Goal: Information Seeking & Learning: Check status

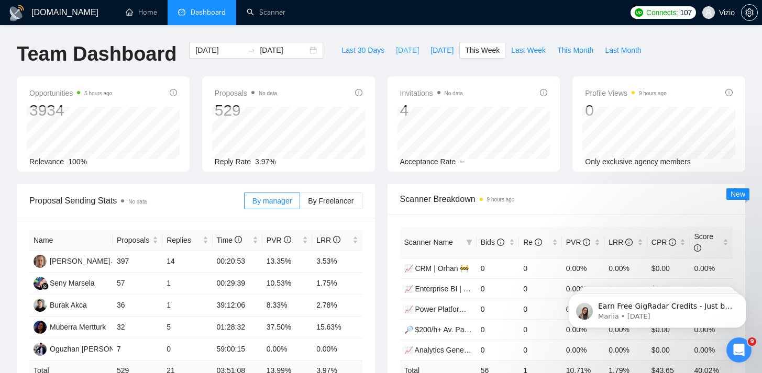
click at [400, 50] on span "[DATE]" at bounding box center [407, 51] width 23 height 12
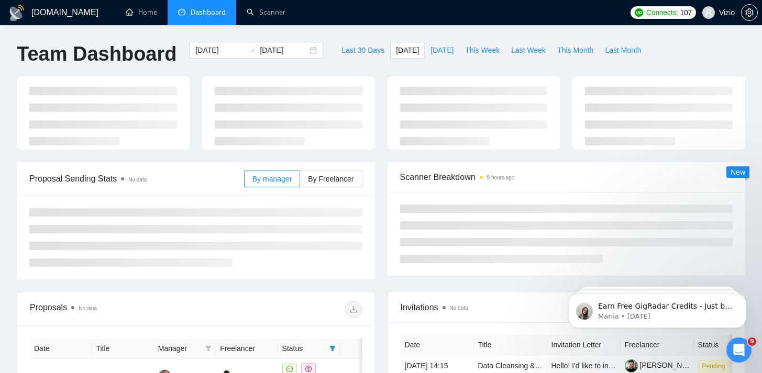
type input "[DATE]"
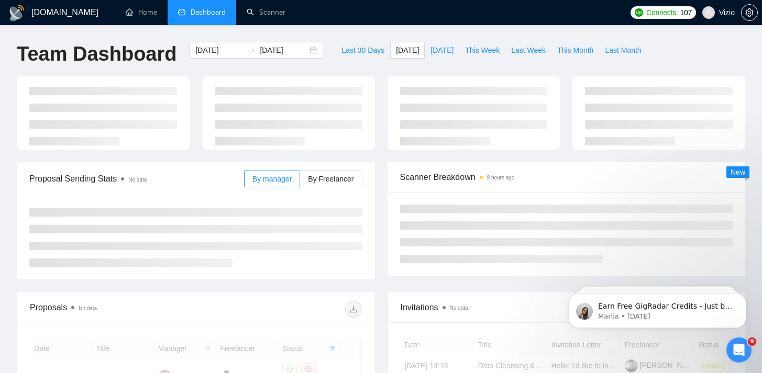
click at [345, 69] on div "Last 30 Days [DATE] [DATE] This Week Last Week This Month Last Month" at bounding box center [491, 59] width 324 height 35
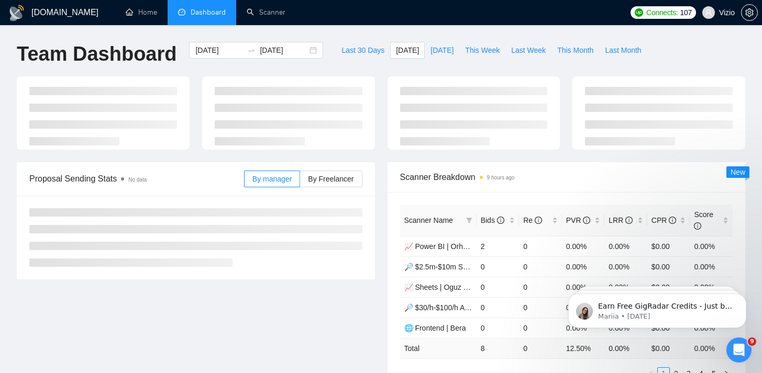
scroll to position [2, 0]
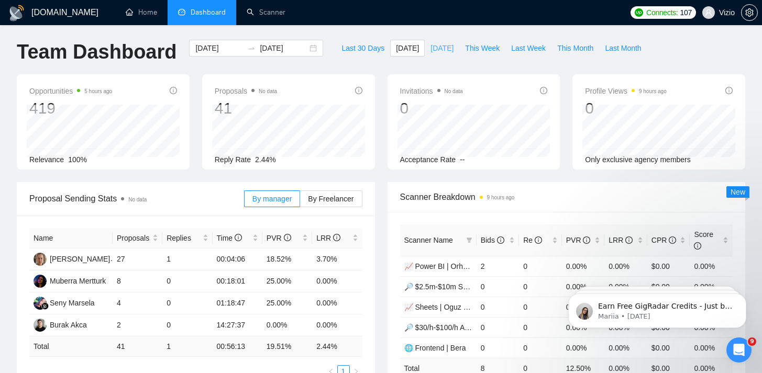
click at [430, 42] on button "[DATE]" at bounding box center [442, 48] width 35 height 17
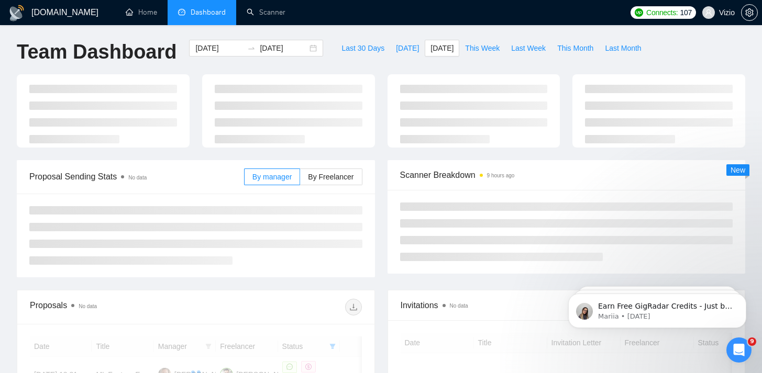
type input "[DATE]"
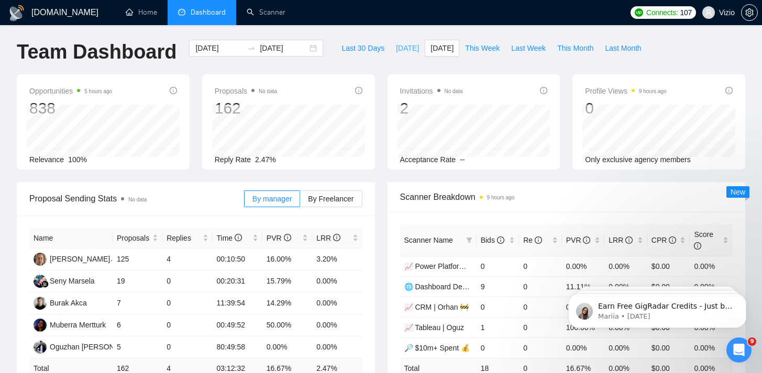
click at [399, 41] on button "[DATE]" at bounding box center [407, 48] width 35 height 17
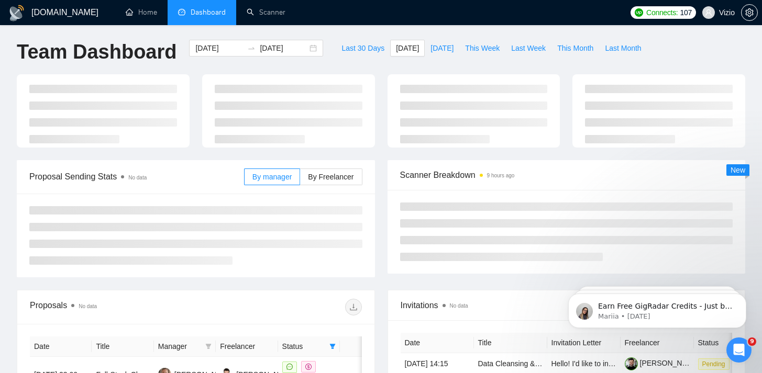
type input "[DATE]"
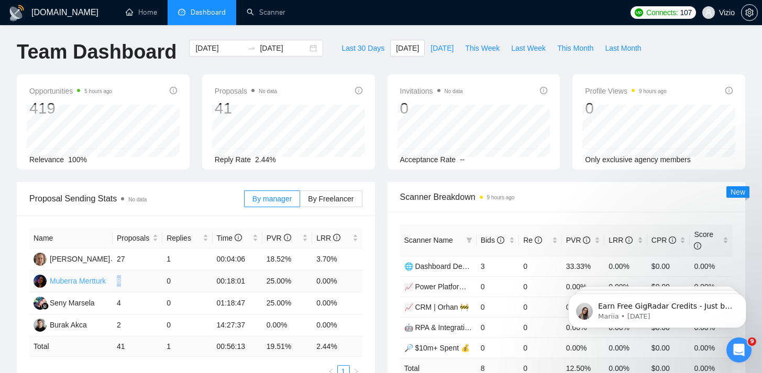
drag, startPoint x: 131, startPoint y: 279, endPoint x: 109, endPoint y: 280, distance: 21.5
click at [109, 280] on tr "Muberra Mertturk 8 0 00:18:01 25.00% 0.00%" at bounding box center [195, 282] width 333 height 22
click at [163, 183] on div "Proposal Sending Stats No data By manager By Freelancer" at bounding box center [195, 199] width 333 height 34
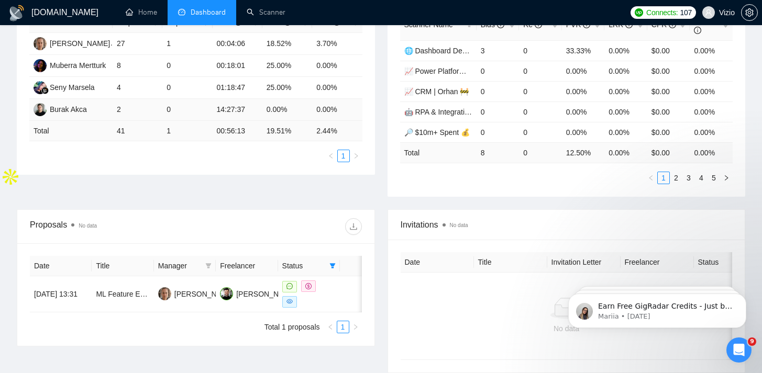
scroll to position [259, 0]
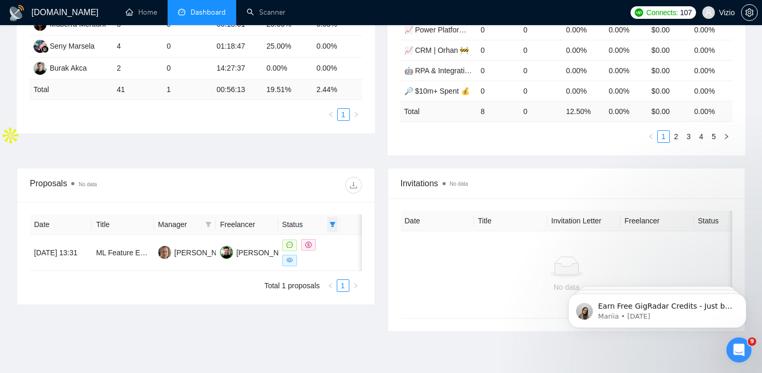
click at [330, 223] on icon "filter" at bounding box center [333, 224] width 6 height 5
click at [328, 246] on span "Chat" at bounding box center [306, 246] width 50 height 12
checkbox input "false"
click at [207, 225] on div "Date Title Manager Freelancer Status [DATE] 13:31 ML Feature Engineering Speed …" at bounding box center [196, 254] width 332 height 78
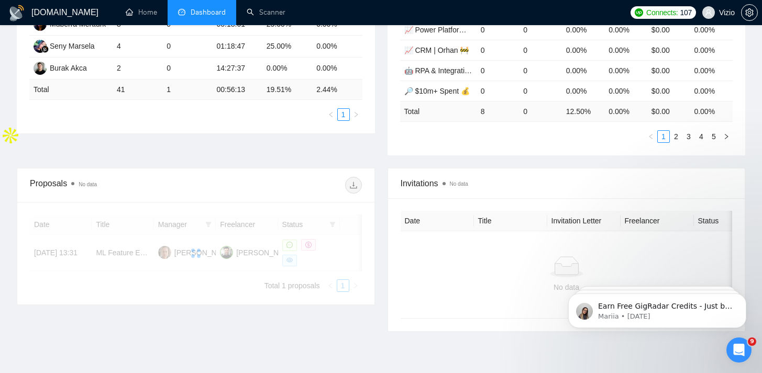
click at [207, 225] on div at bounding box center [196, 254] width 332 height 78
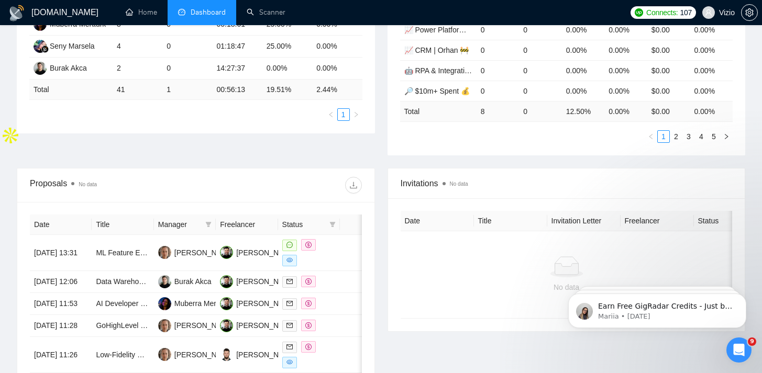
click at [207, 225] on icon "filter" at bounding box center [208, 225] width 6 height 6
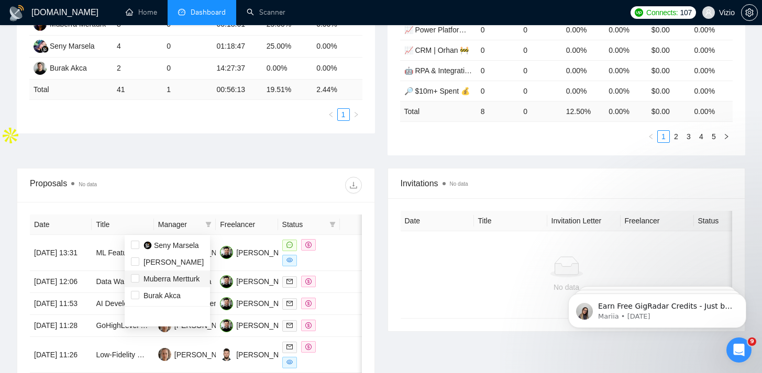
click at [196, 275] on span "Muberra Mertturk" at bounding box center [171, 279] width 56 height 8
checkbox input "true"
click at [211, 175] on div "Proposals No data" at bounding box center [196, 186] width 332 height 34
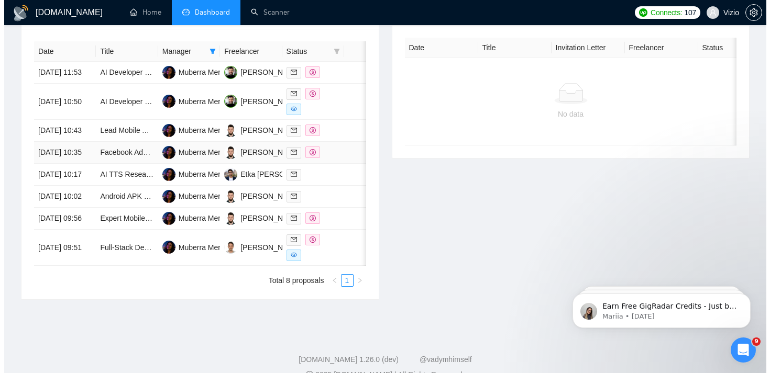
scroll to position [423, 0]
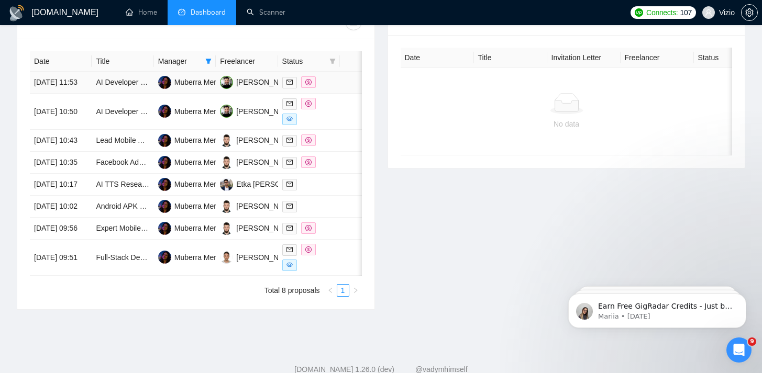
click at [94, 94] on td "AI Developer for Creating Personalized Chatbot" at bounding box center [123, 83] width 62 height 22
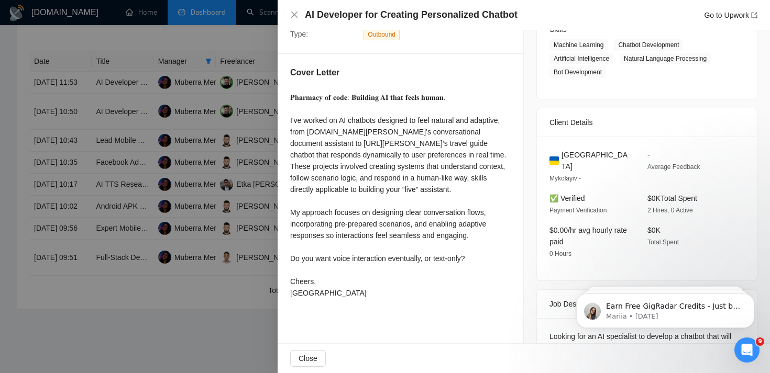
scroll to position [209, 0]
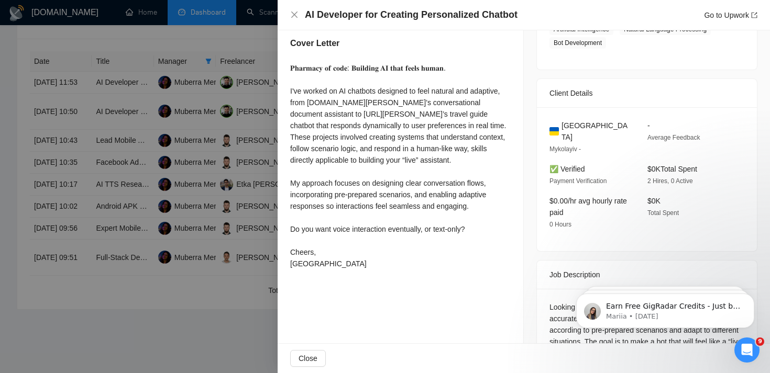
click at [150, 161] on div at bounding box center [385, 186] width 770 height 373
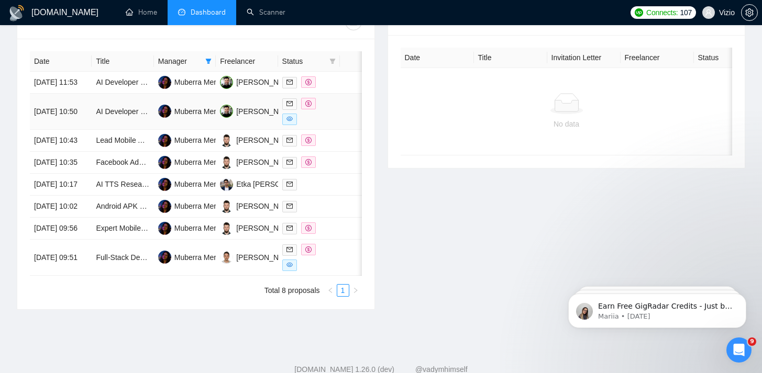
click at [115, 130] on td "AI Developer Needed for Police Report Handling Agent" at bounding box center [123, 112] width 62 height 36
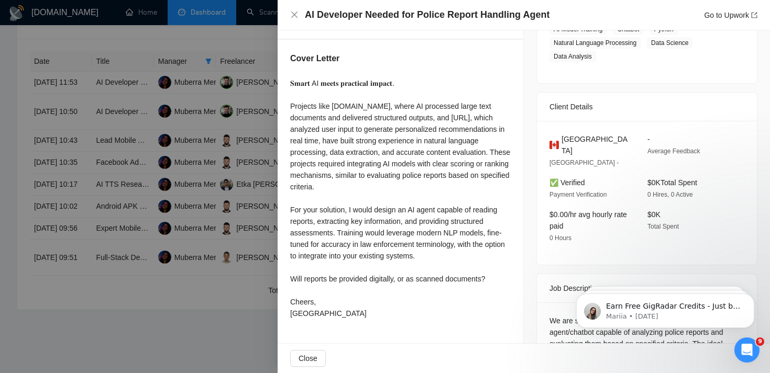
click at [186, 157] on div at bounding box center [385, 186] width 770 height 373
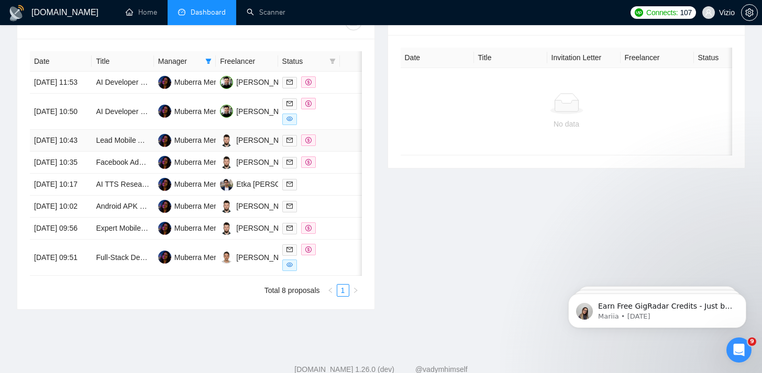
click at [107, 152] on td "Lead Mobile App Developer – High-End Two-Sided Marketplace (Flutter/React Nativ…" at bounding box center [123, 141] width 62 height 22
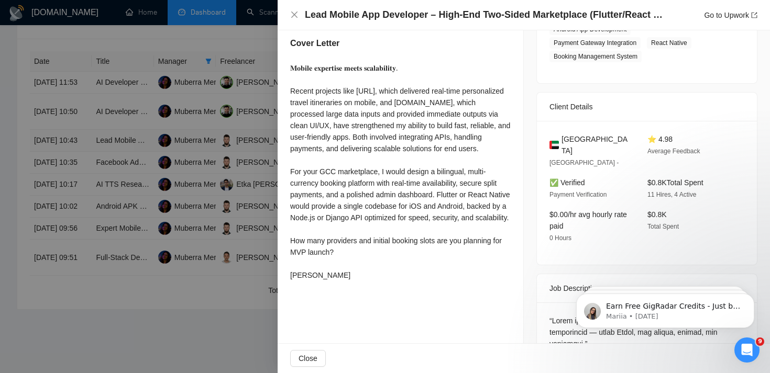
click at [107, 162] on div at bounding box center [385, 186] width 770 height 373
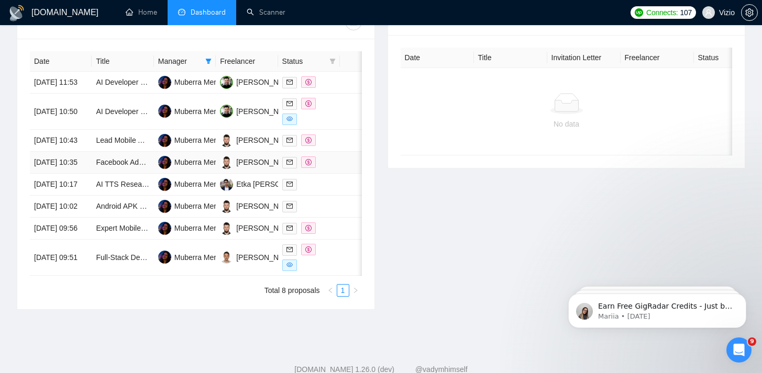
click at [103, 174] on td "Facebook Ads App Development" at bounding box center [123, 163] width 62 height 22
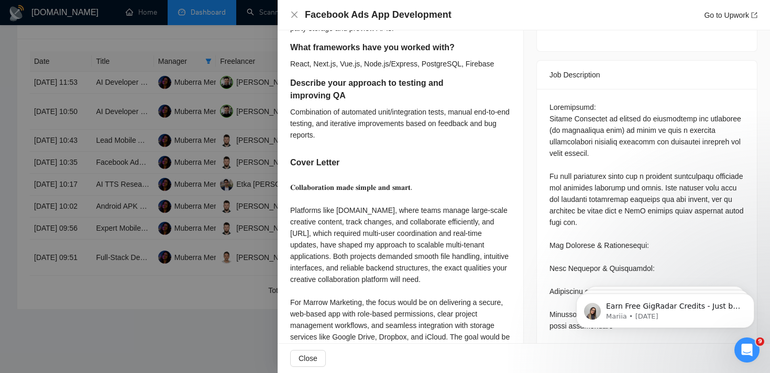
scroll to position [421, 0]
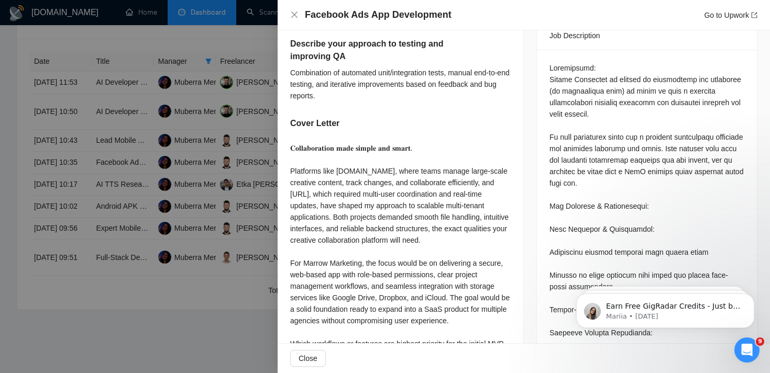
click at [125, 197] on div at bounding box center [385, 186] width 770 height 373
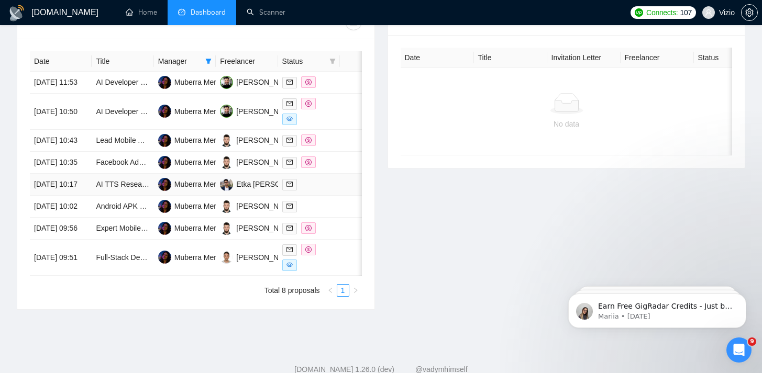
click at [130, 196] on td "AI TTS Researcher/Engineer – ElevenLabs-Level Voice Cloning (Arabic Focus Prefe…" at bounding box center [123, 185] width 62 height 22
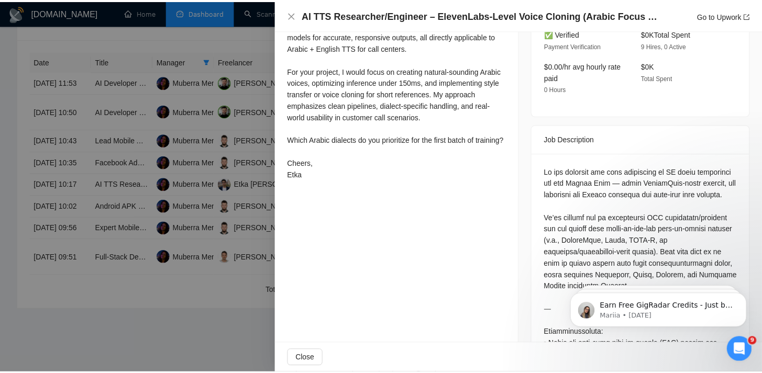
scroll to position [202, 0]
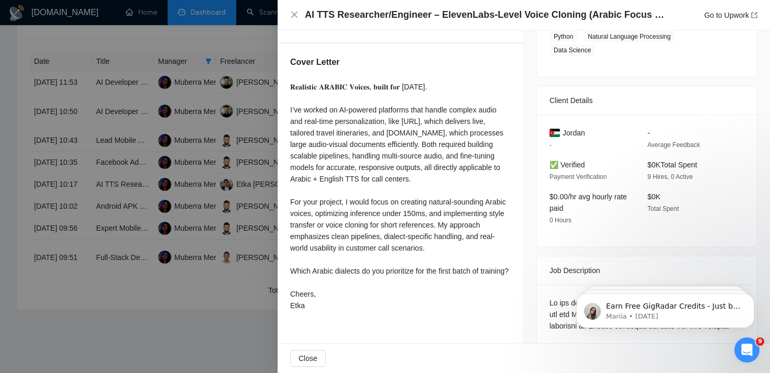
click at [226, 208] on div at bounding box center [385, 186] width 770 height 373
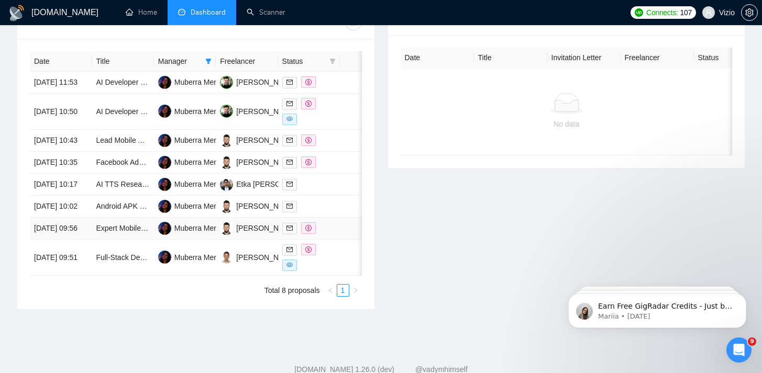
click at [116, 240] on td "Expert Mobile App Developer for BLE and GPS Integration" at bounding box center [123, 229] width 62 height 22
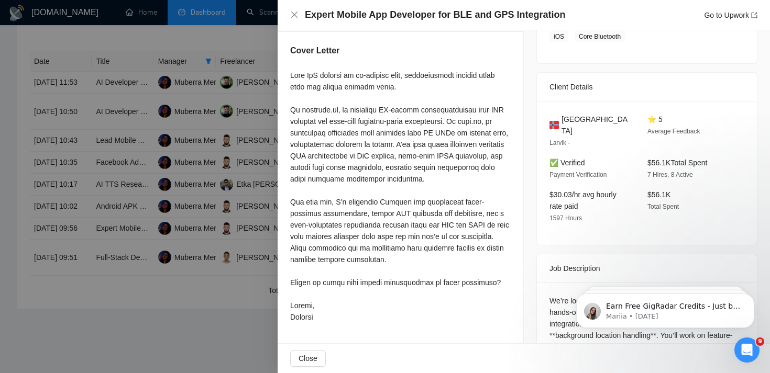
click at [197, 212] on div at bounding box center [385, 186] width 770 height 373
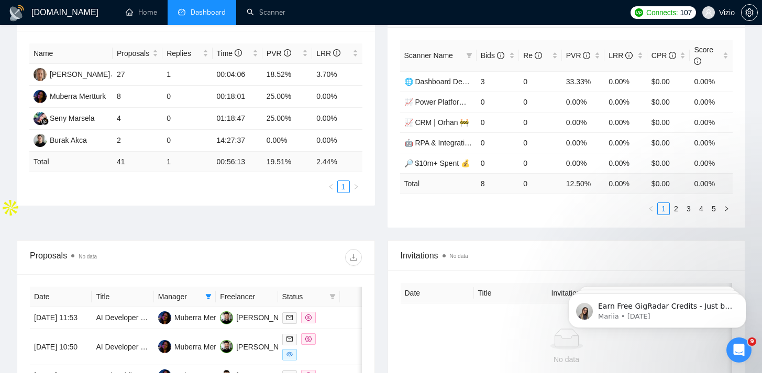
scroll to position [0, 0]
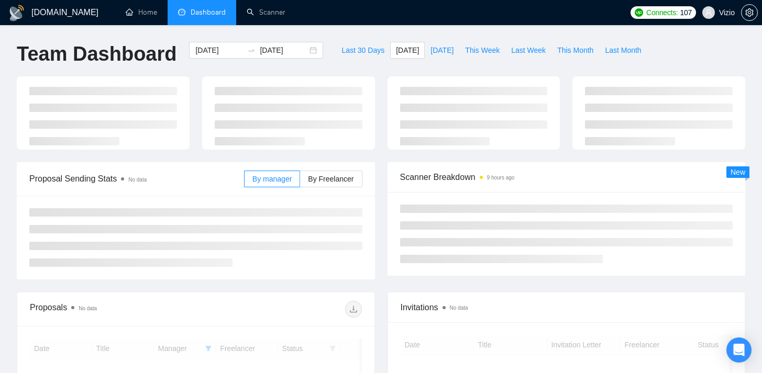
click at [193, 150] on div at bounding box center [102, 112] width 185 height 73
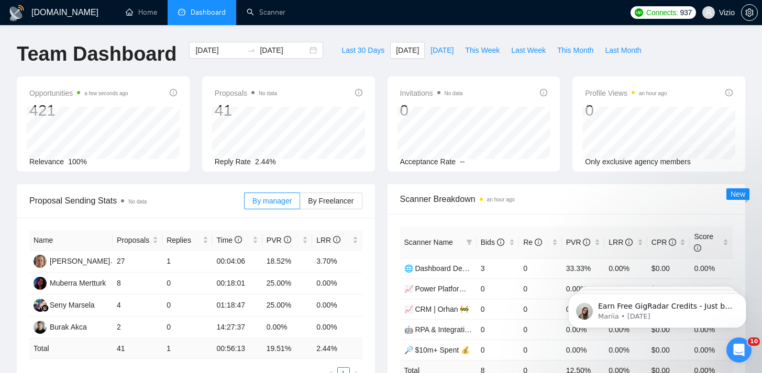
click at [197, 167] on div "Proposals No data 41 Reply Rate 2.44%" at bounding box center [288, 123] width 185 height 95
